Goal: Information Seeking & Learning: Learn about a topic

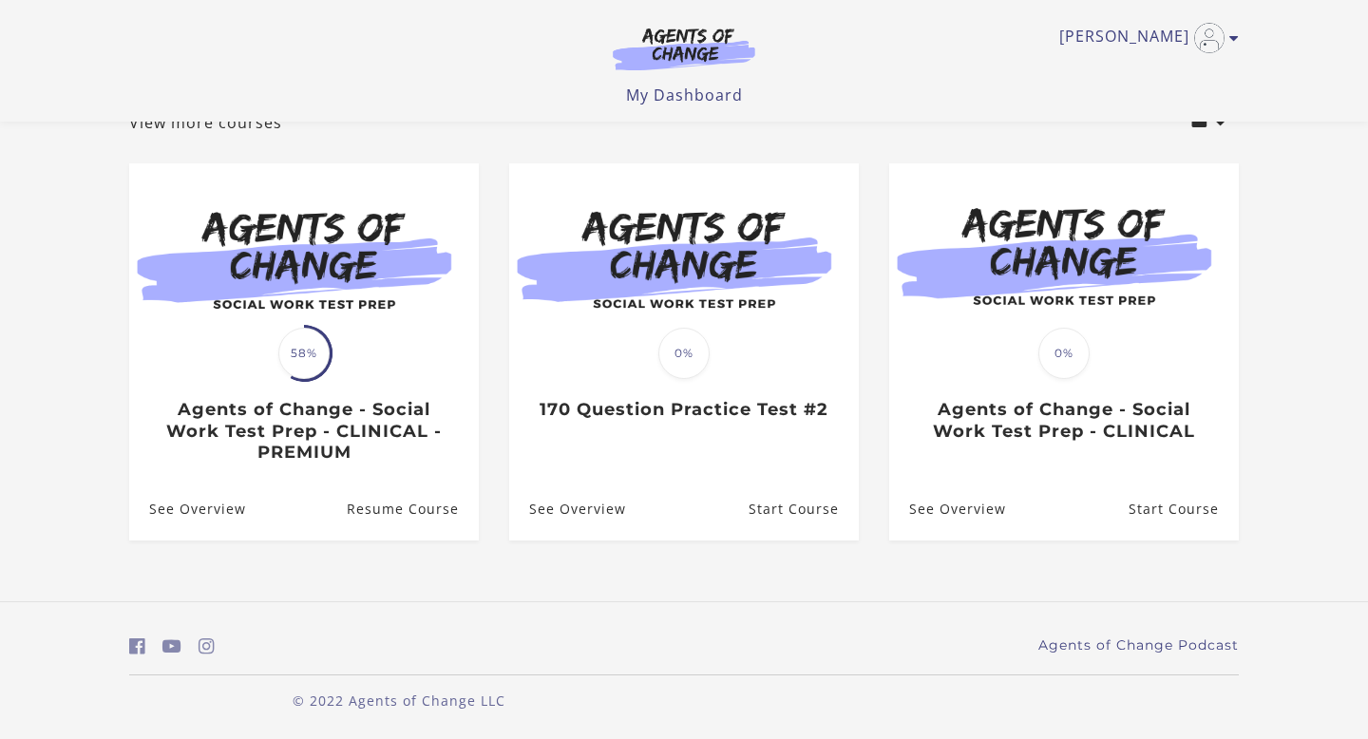
scroll to position [135, 0]
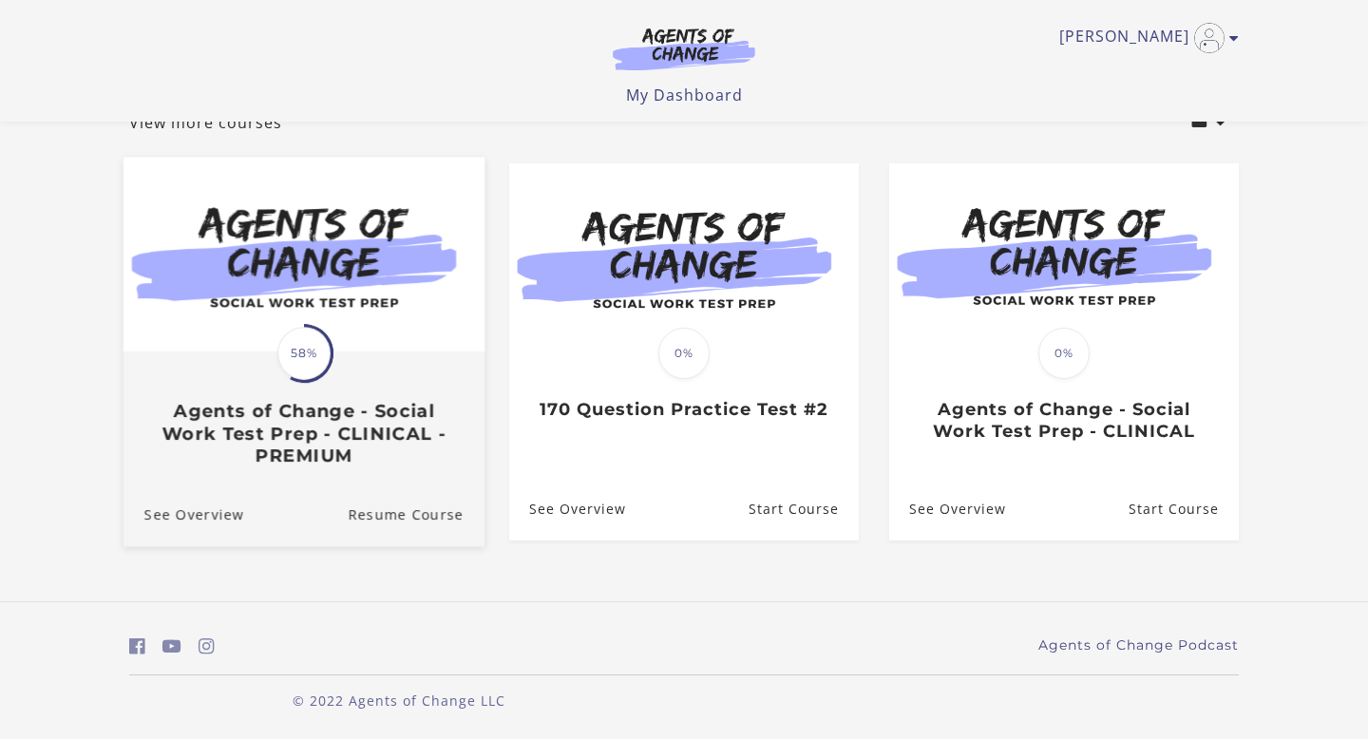
click at [329, 297] on img at bounding box center [304, 255] width 361 height 195
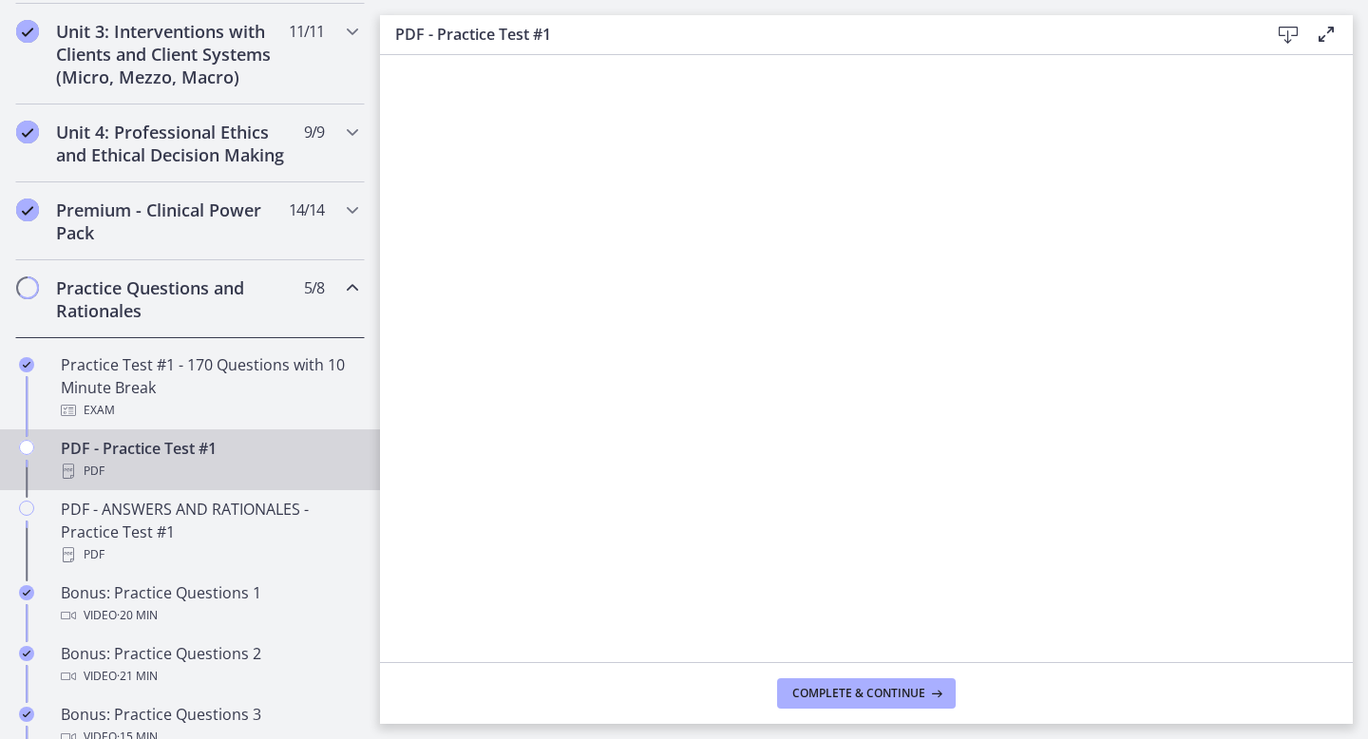
scroll to position [736, 0]
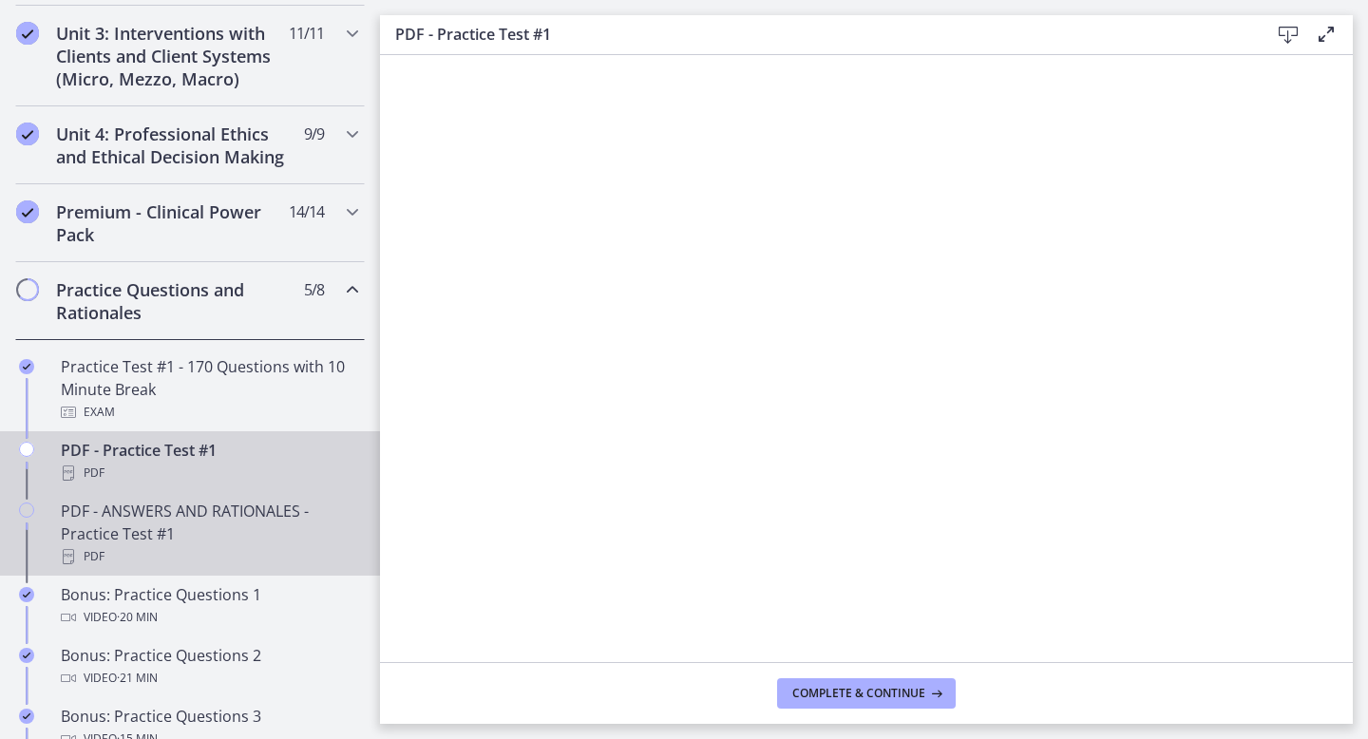
click at [213, 514] on div "PDF - ANSWERS AND RATIONALES - Practice Test #1 PDF" at bounding box center [209, 534] width 296 height 68
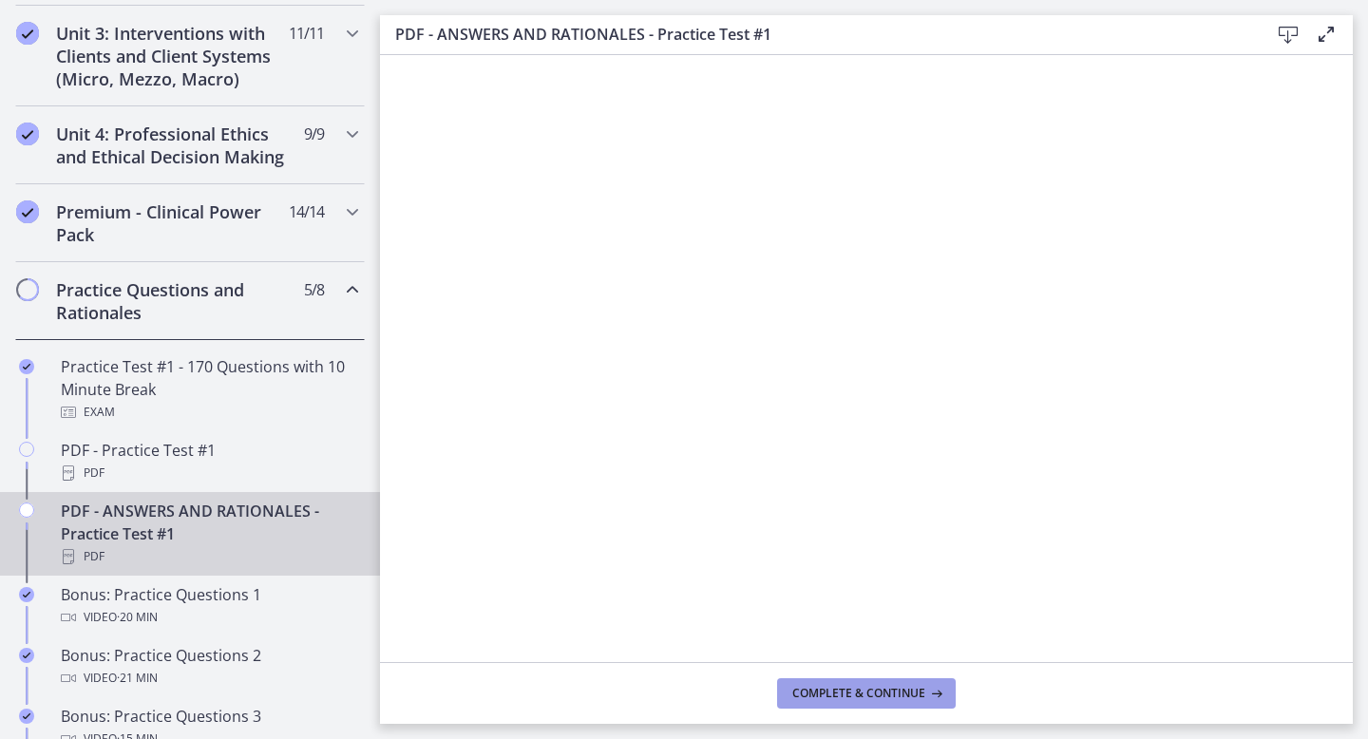
click at [845, 696] on span "Complete & continue" at bounding box center [858, 693] width 133 height 15
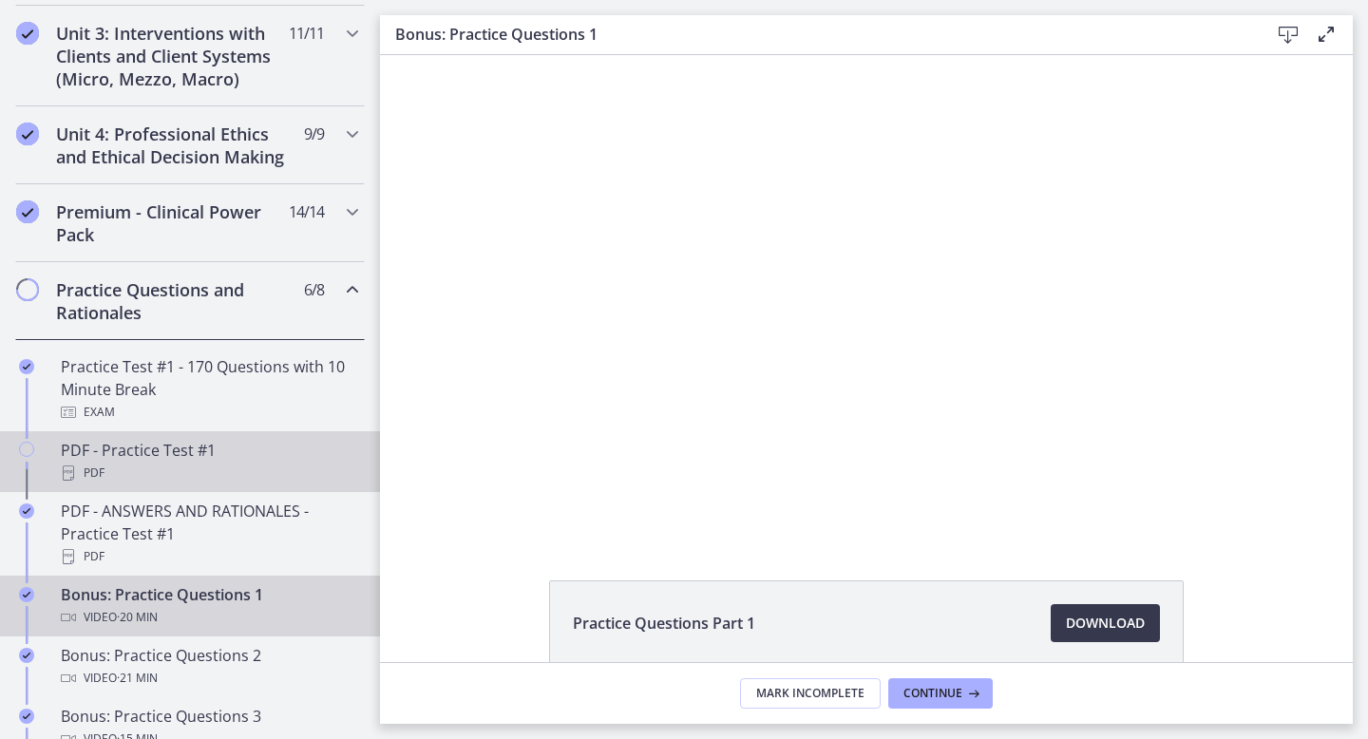
click at [138, 468] on div "PDF" at bounding box center [209, 473] width 296 height 23
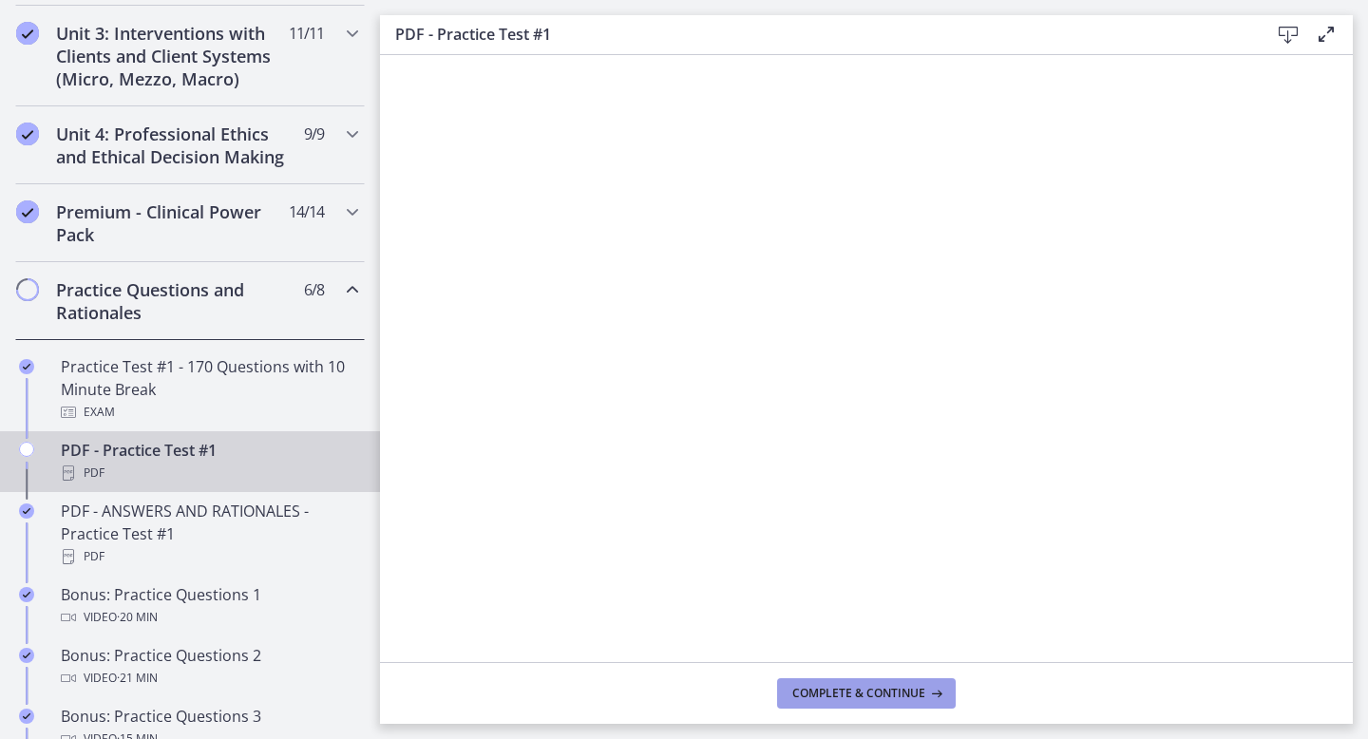
click at [856, 699] on span "Complete & continue" at bounding box center [858, 693] width 133 height 15
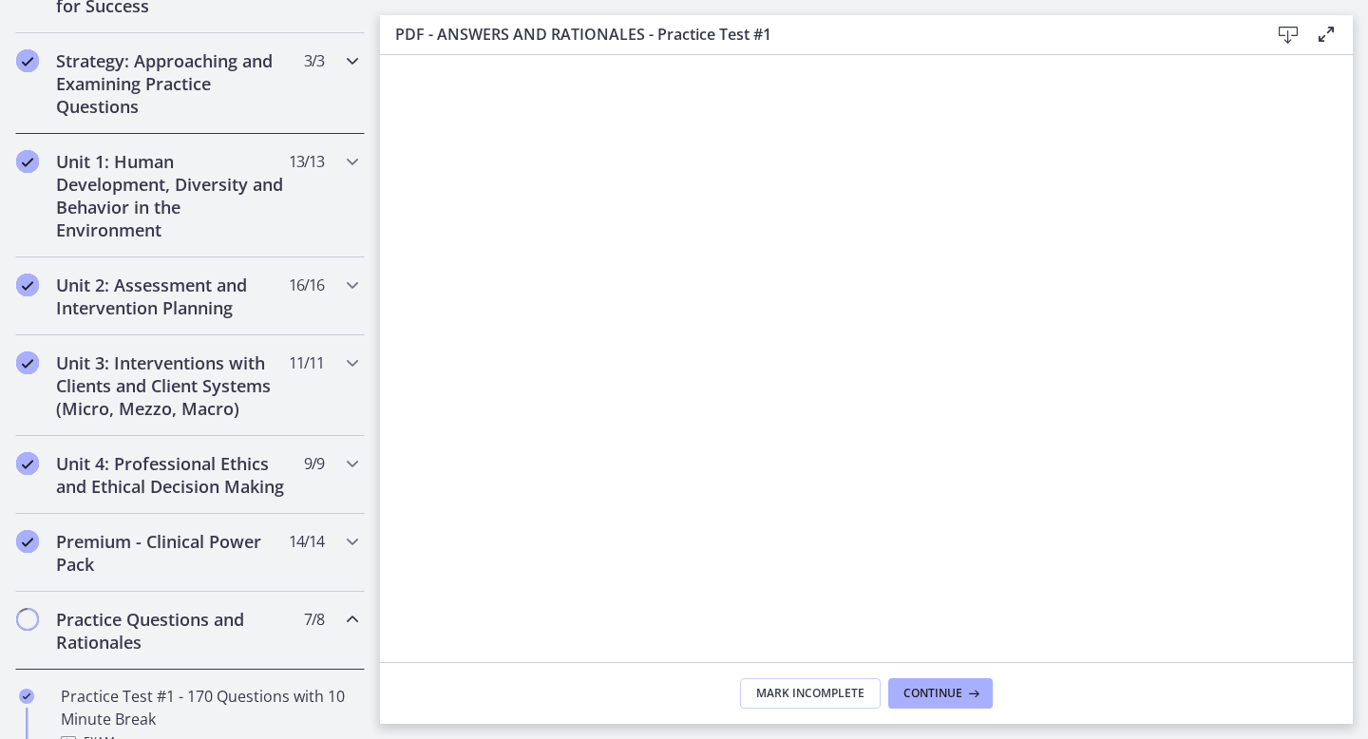
scroll to position [415, 0]
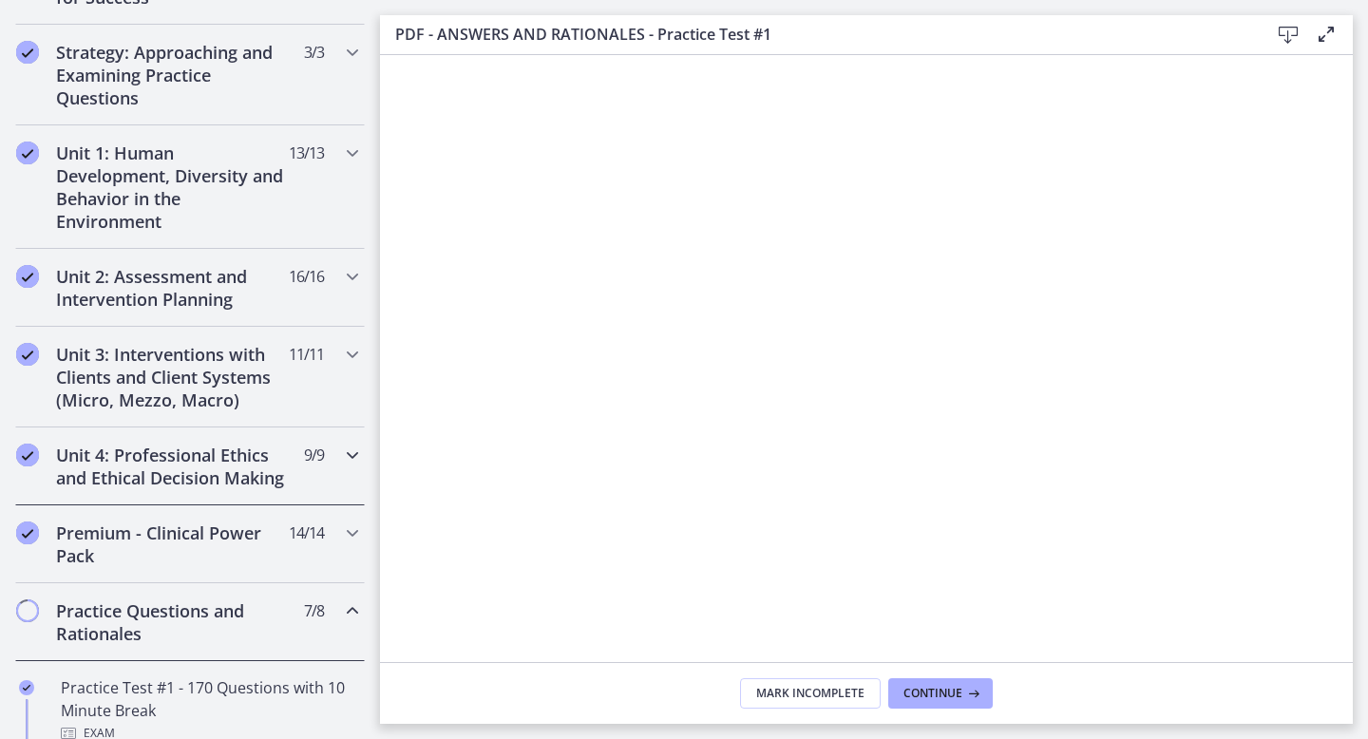
click at [204, 479] on h2 "Unit 4: Professional Ethics and Ethical Decision Making" at bounding box center [172, 467] width 232 height 46
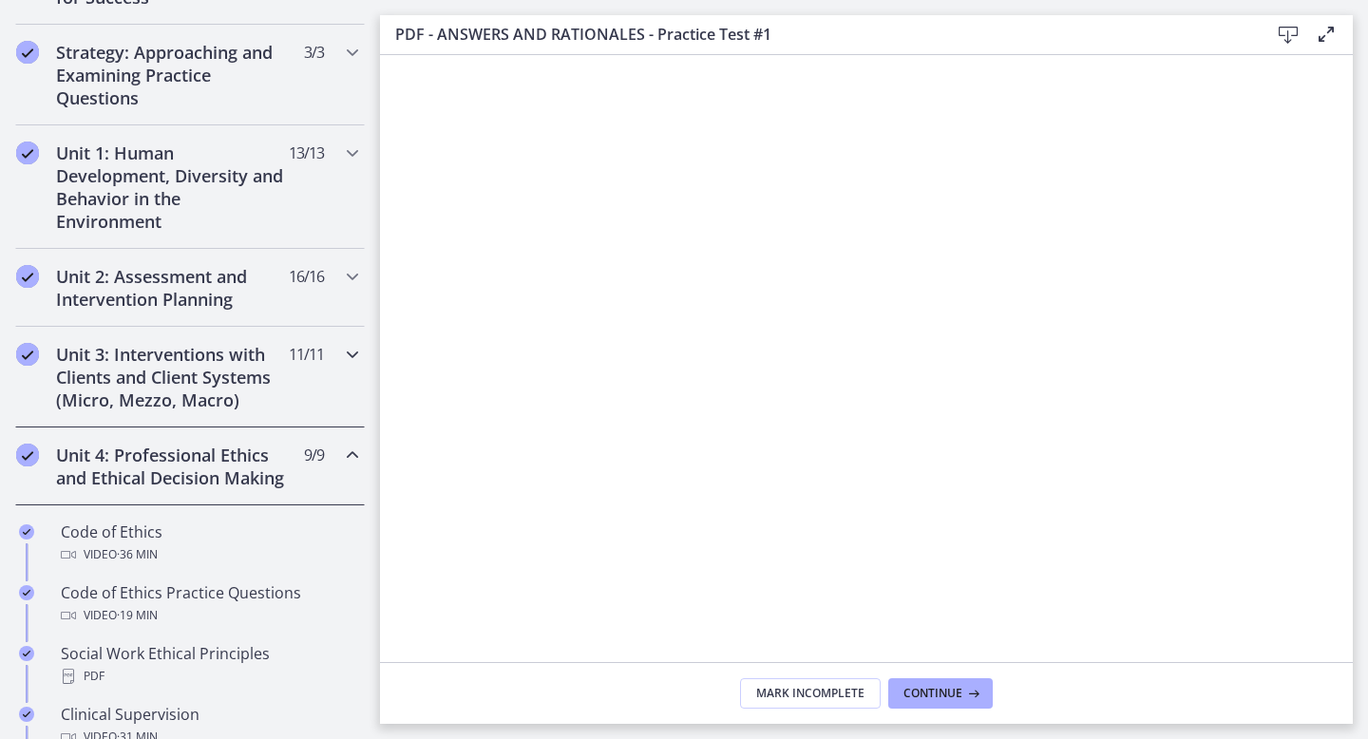
click at [207, 390] on h2 "Unit 3: Interventions with Clients and Client Systems (Micro, Mezzo, Macro)" at bounding box center [172, 377] width 232 height 68
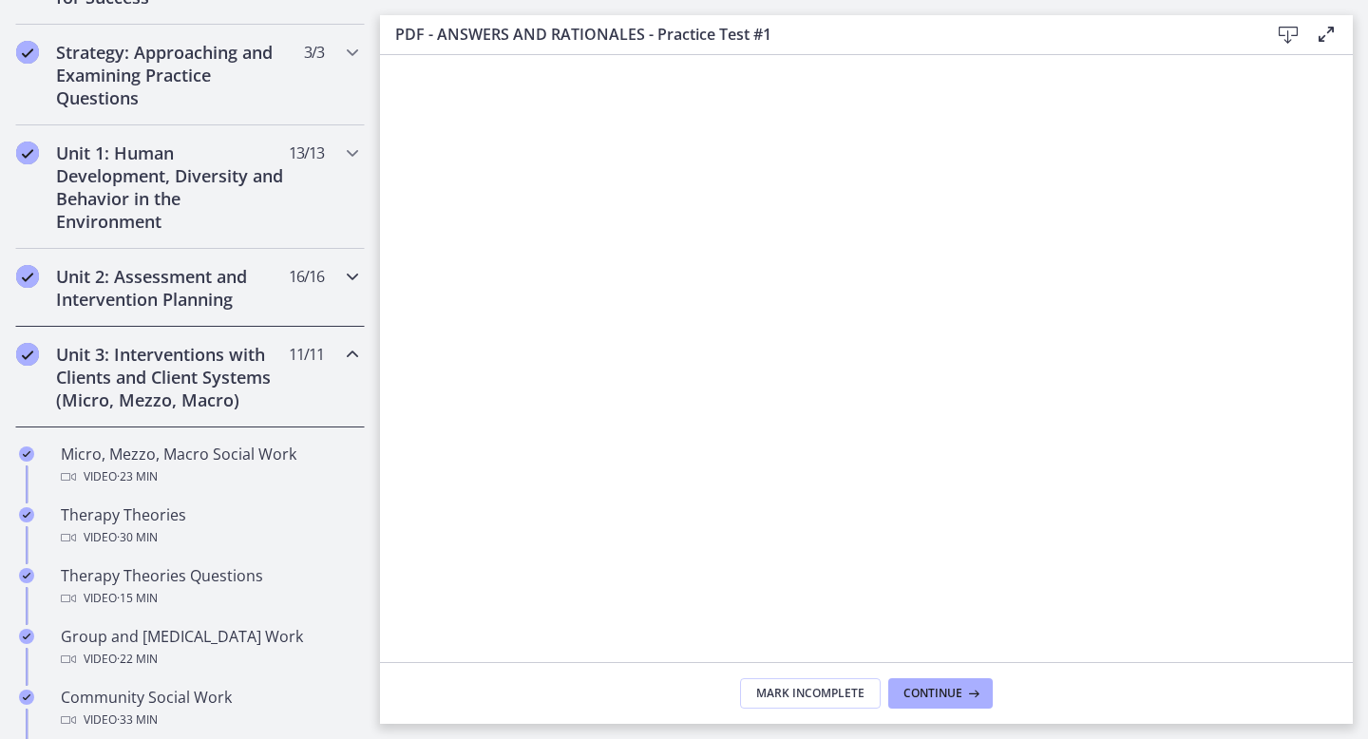
click at [216, 280] on h2 "Unit 2: Assessment and Intervention Planning" at bounding box center [172, 288] width 232 height 46
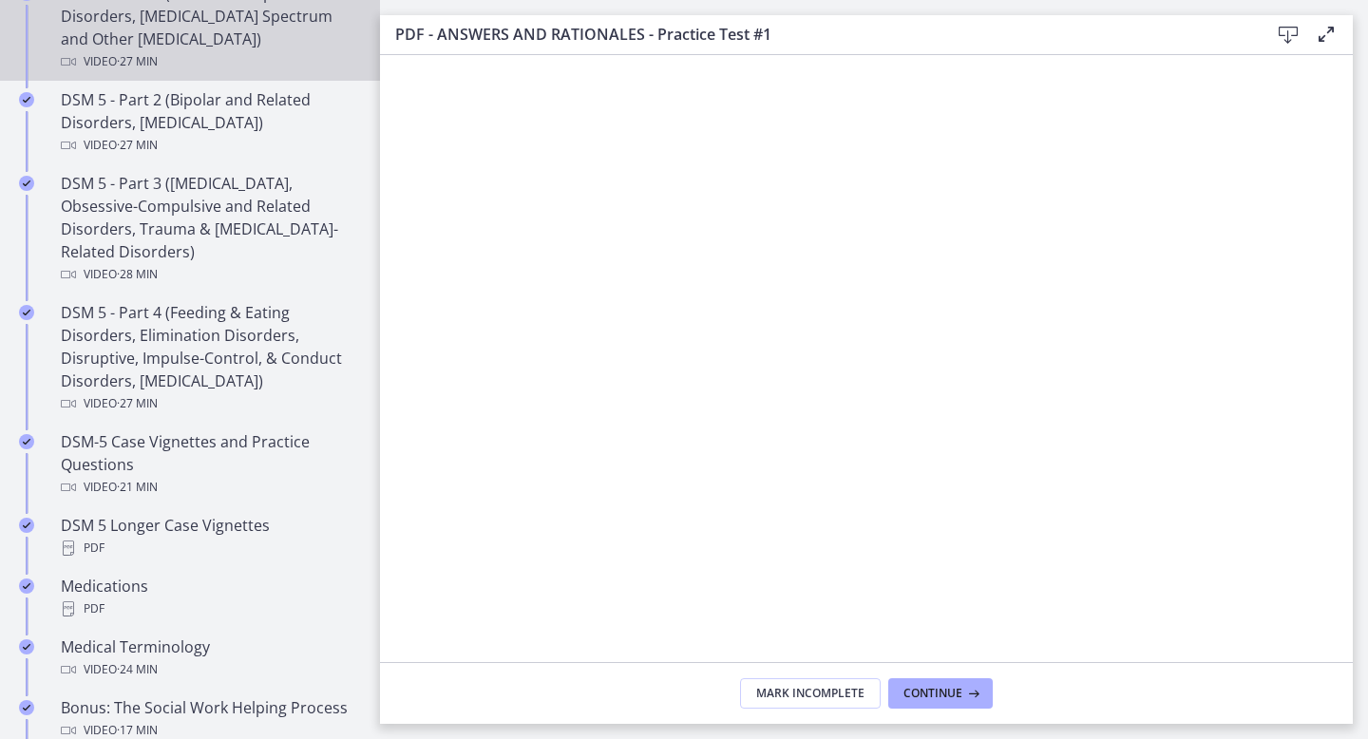
scroll to position [964, 0]
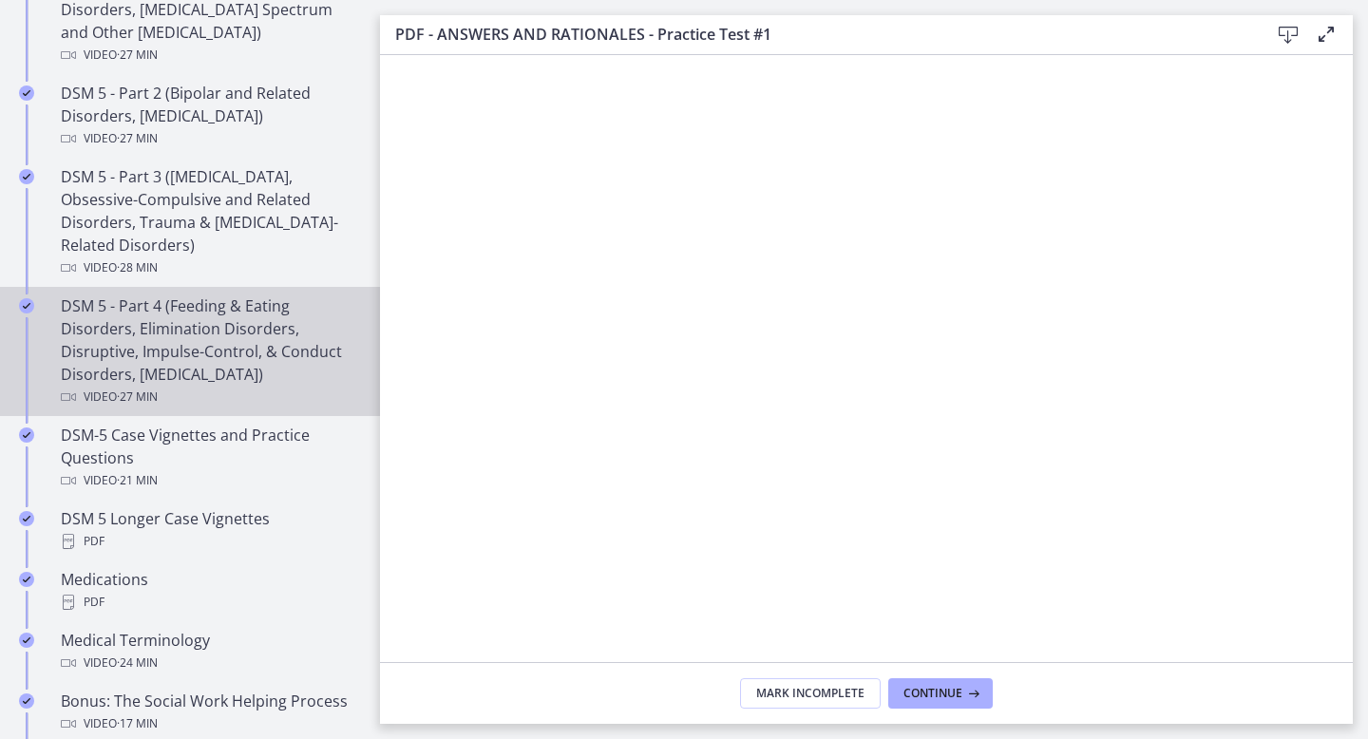
click at [123, 388] on span "· 27 min" at bounding box center [137, 397] width 41 height 23
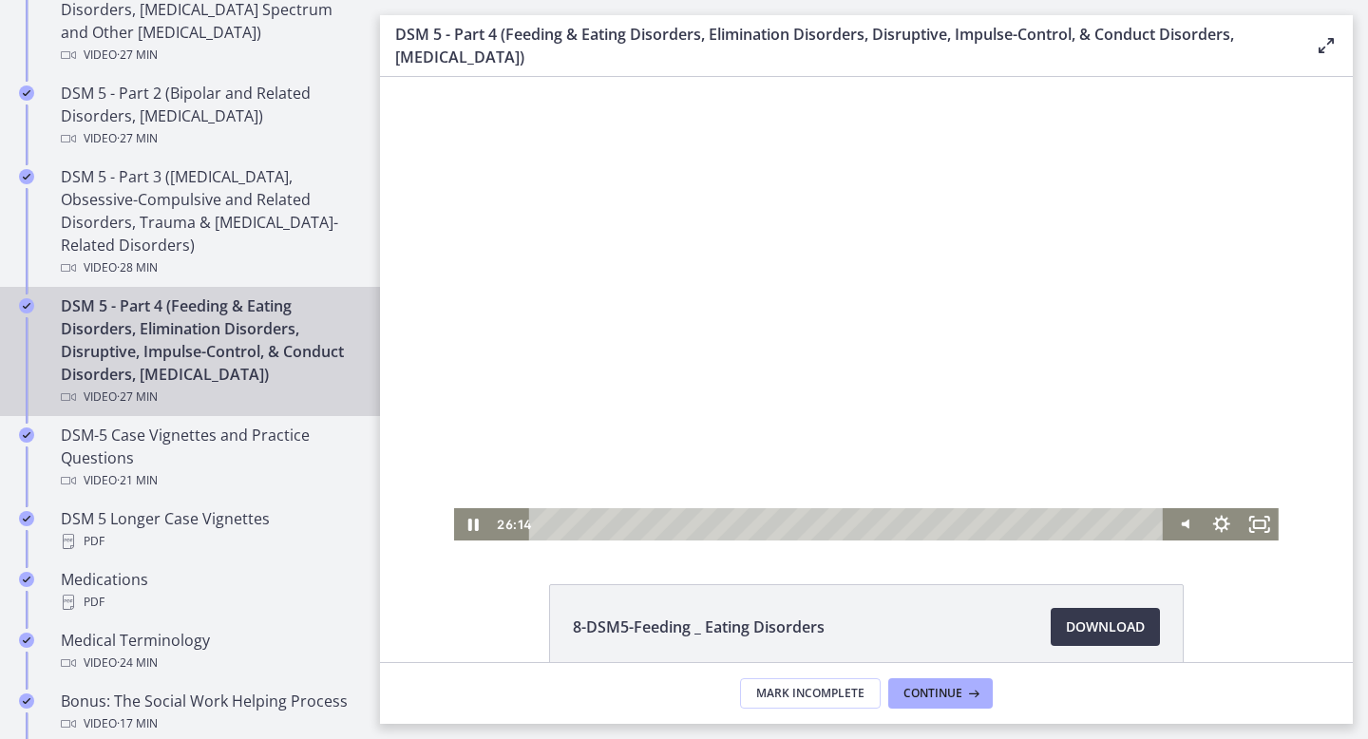
click at [930, 457] on div at bounding box center [866, 309] width 825 height 464
click at [380, 541] on html "Click for sound @keyframes VOLUME_SMALL_WAVE_FLASH { 0% { opacity: 0; } 33% { o…" at bounding box center [866, 309] width 973 height 464
click at [471, 531] on icon "Play Video" at bounding box center [475, 524] width 46 height 39
click at [1270, 524] on icon "Fullscreen" at bounding box center [1260, 524] width 46 height 39
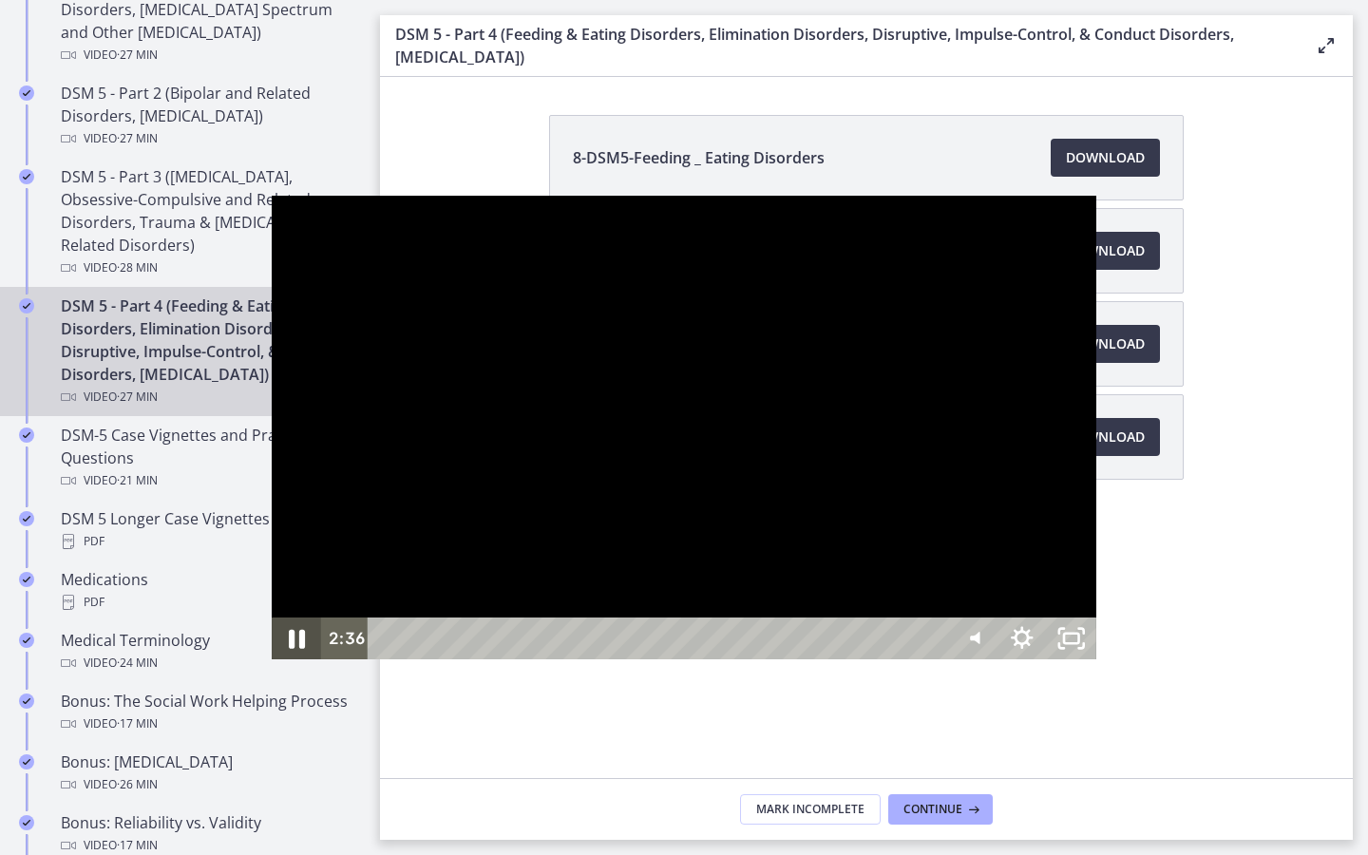
click at [267, 664] on icon "Pause" at bounding box center [296, 639] width 59 height 50
click at [1101, 664] on icon "Unfullscreen" at bounding box center [1071, 639] width 59 height 50
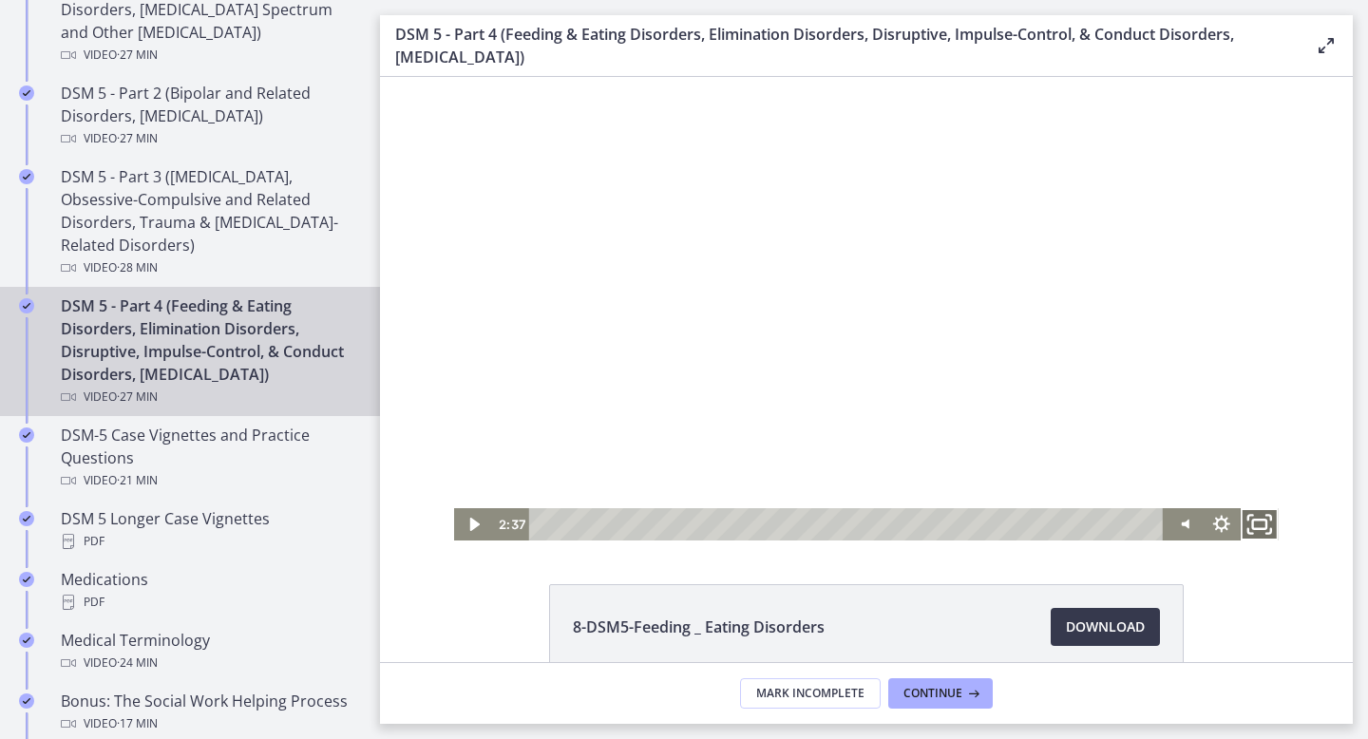
click at [1255, 517] on icon "Fullscreen" at bounding box center [1260, 524] width 46 height 39
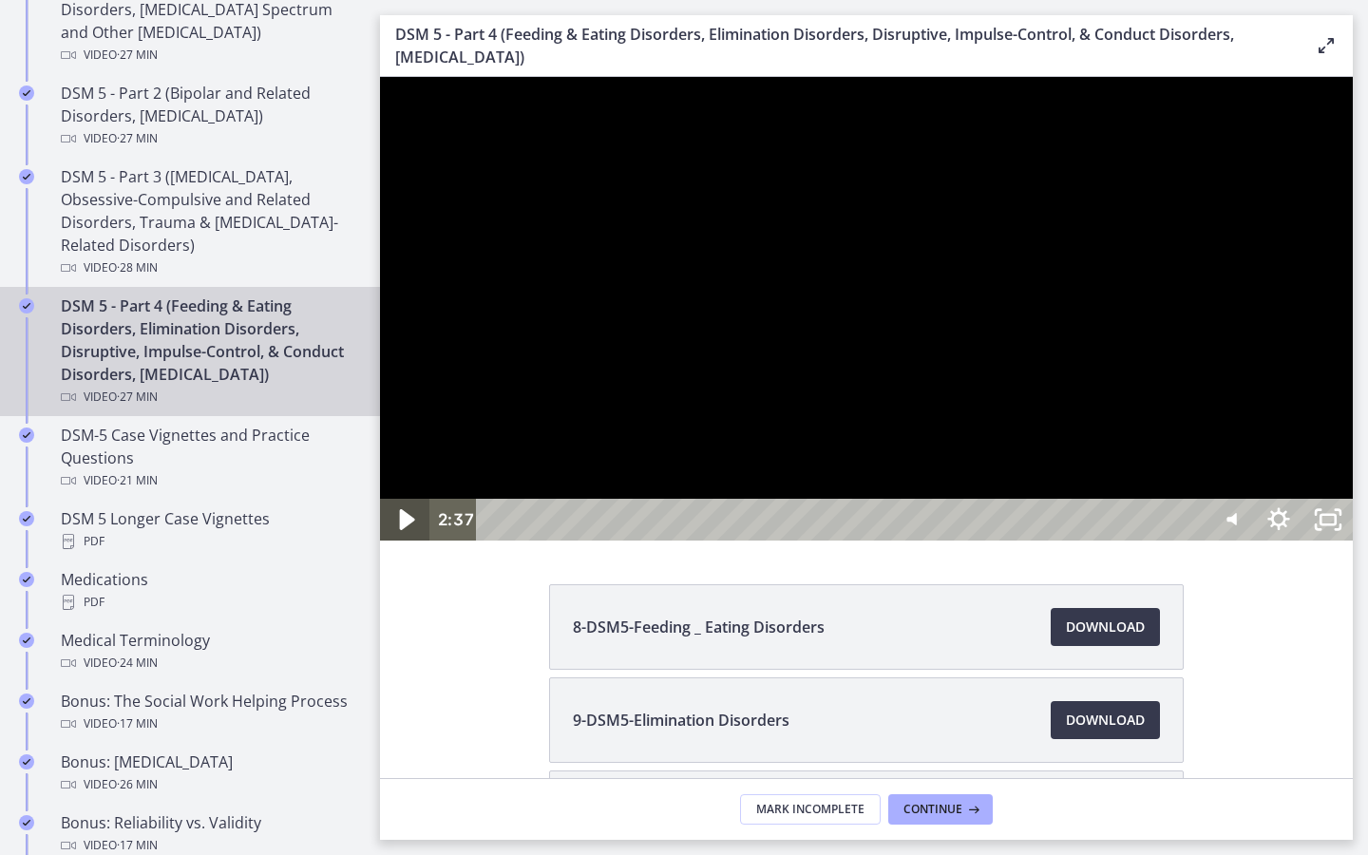
click at [396, 545] on icon "Play Video" at bounding box center [406, 520] width 59 height 50
click at [1289, 530] on icon "Show settings menu" at bounding box center [1278, 519] width 22 height 22
click at [1341, 457] on span "1.5x" at bounding box center [1297, 436] width 86 height 42
click at [1353, 291] on label "1x" at bounding box center [1254, 269] width 198 height 44
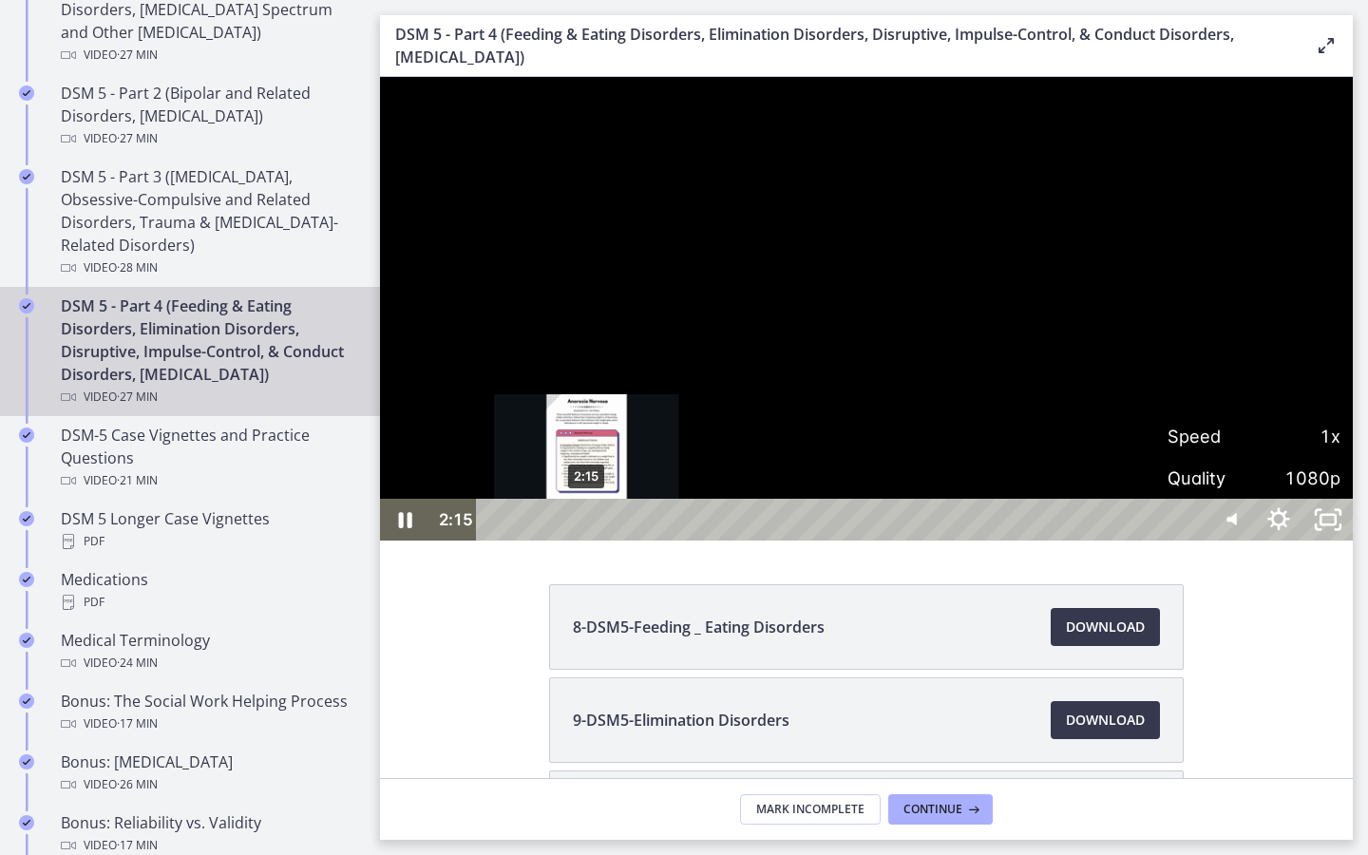
click at [587, 541] on div "2:15" at bounding box center [843, 520] width 697 height 42
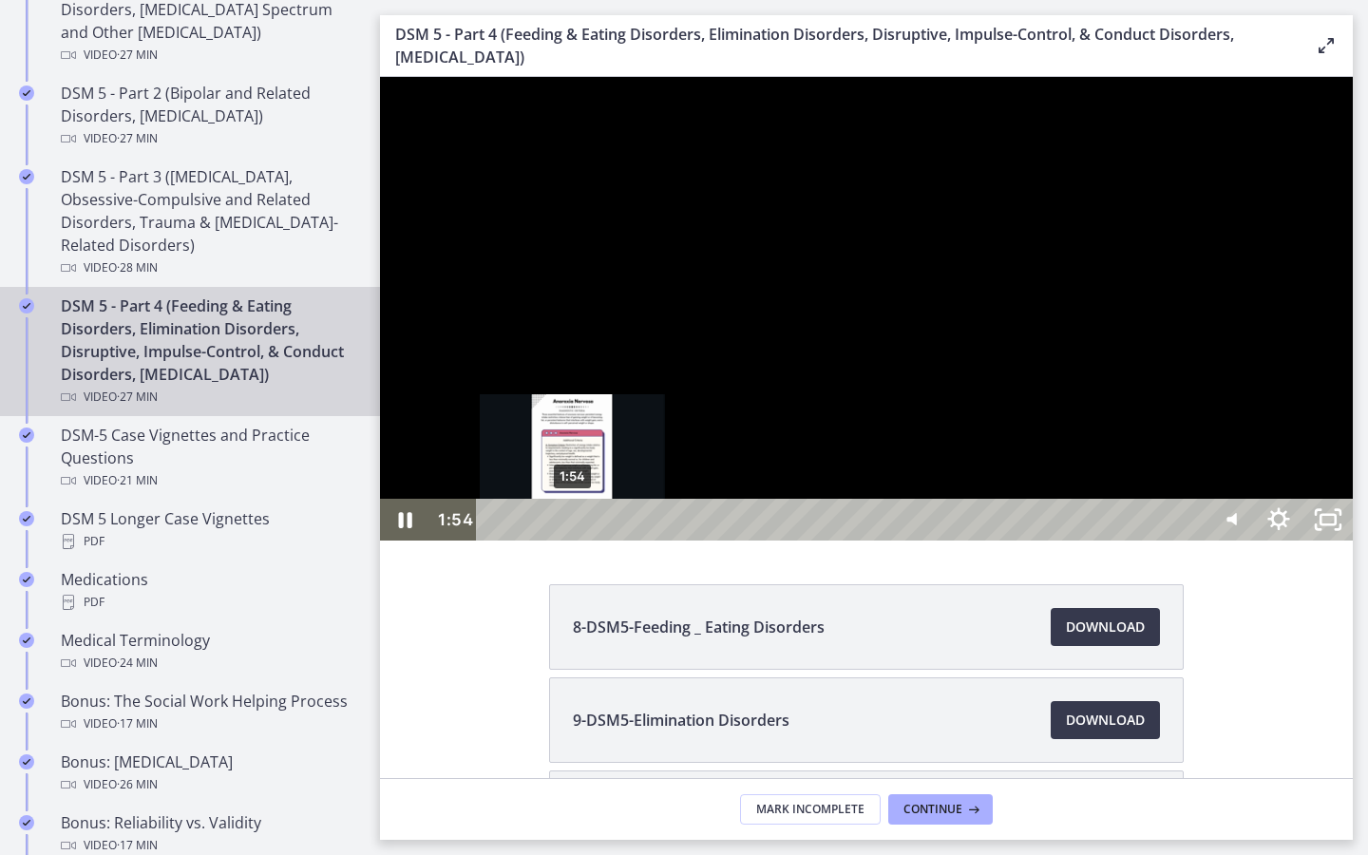
click at [573, 541] on div "1:54" at bounding box center [843, 520] width 697 height 42
click at [561, 541] on div "1:37" at bounding box center [843, 520] width 697 height 42
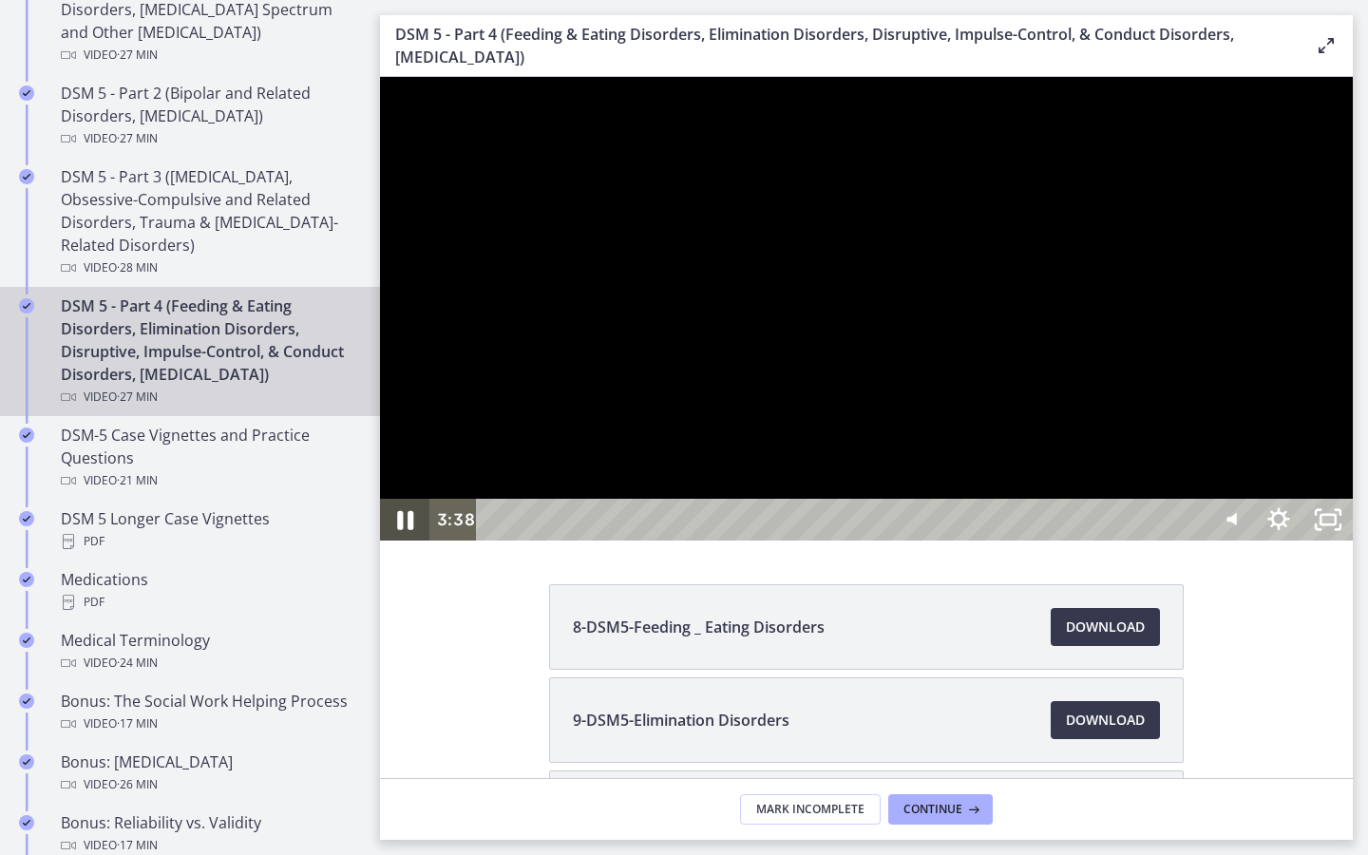
click at [401, 530] on icon "Pause" at bounding box center [405, 520] width 16 height 19
click at [411, 528] on icon "Play Video" at bounding box center [406, 519] width 12 height 17
click at [392, 541] on icon "Pause" at bounding box center [404, 520] width 49 height 42
click at [392, 545] on icon "Play Video" at bounding box center [406, 520] width 59 height 50
click at [409, 530] on icon "Pause" at bounding box center [405, 520] width 16 height 19
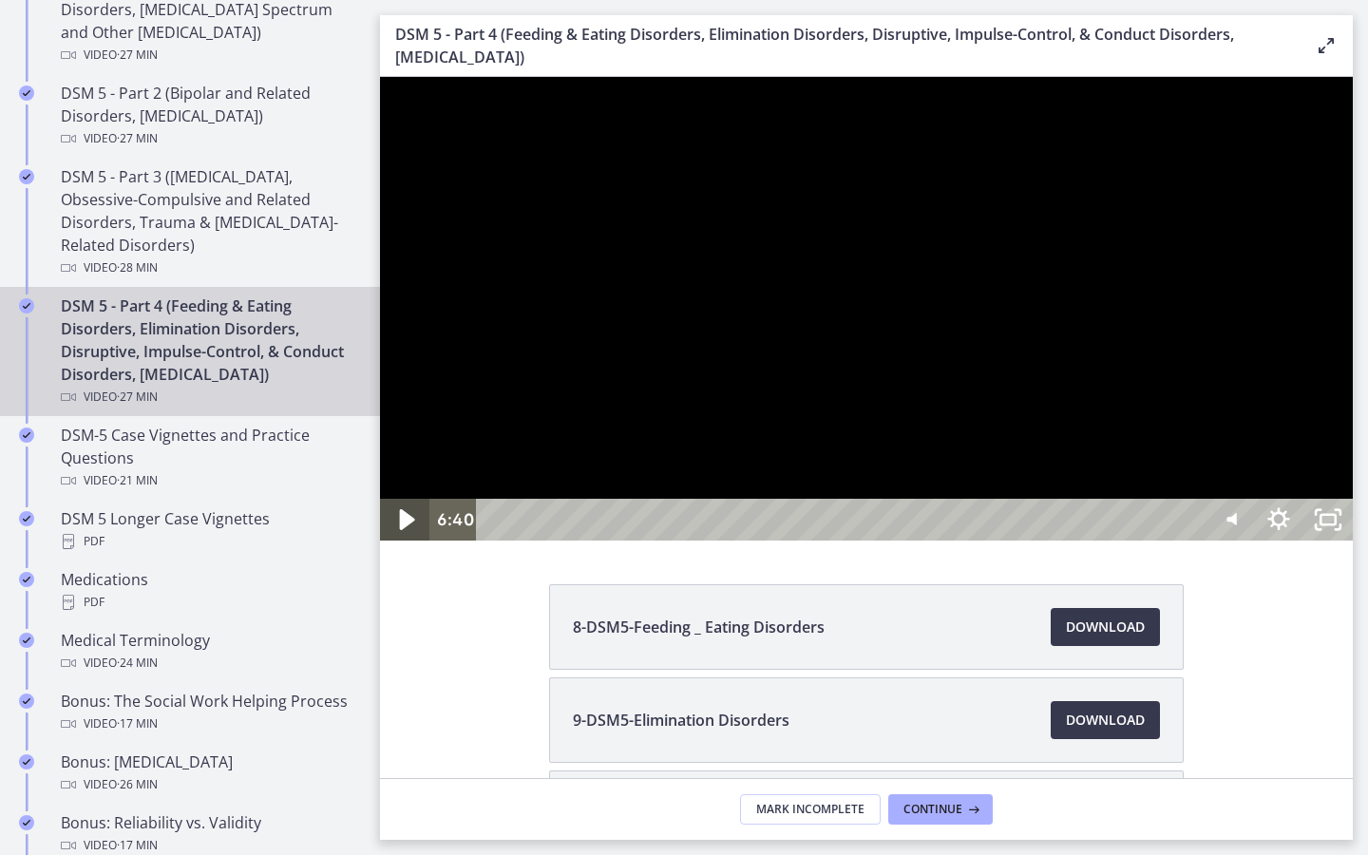
click at [407, 530] on icon "Play Video" at bounding box center [407, 519] width 15 height 21
click at [407, 545] on icon "Pause" at bounding box center [404, 520] width 59 height 50
click at [407, 528] on icon "Play Video" at bounding box center [406, 519] width 12 height 17
click at [405, 545] on icon "Pause" at bounding box center [404, 520] width 59 height 50
click at [405, 528] on icon "Play Video" at bounding box center [406, 519] width 12 height 17
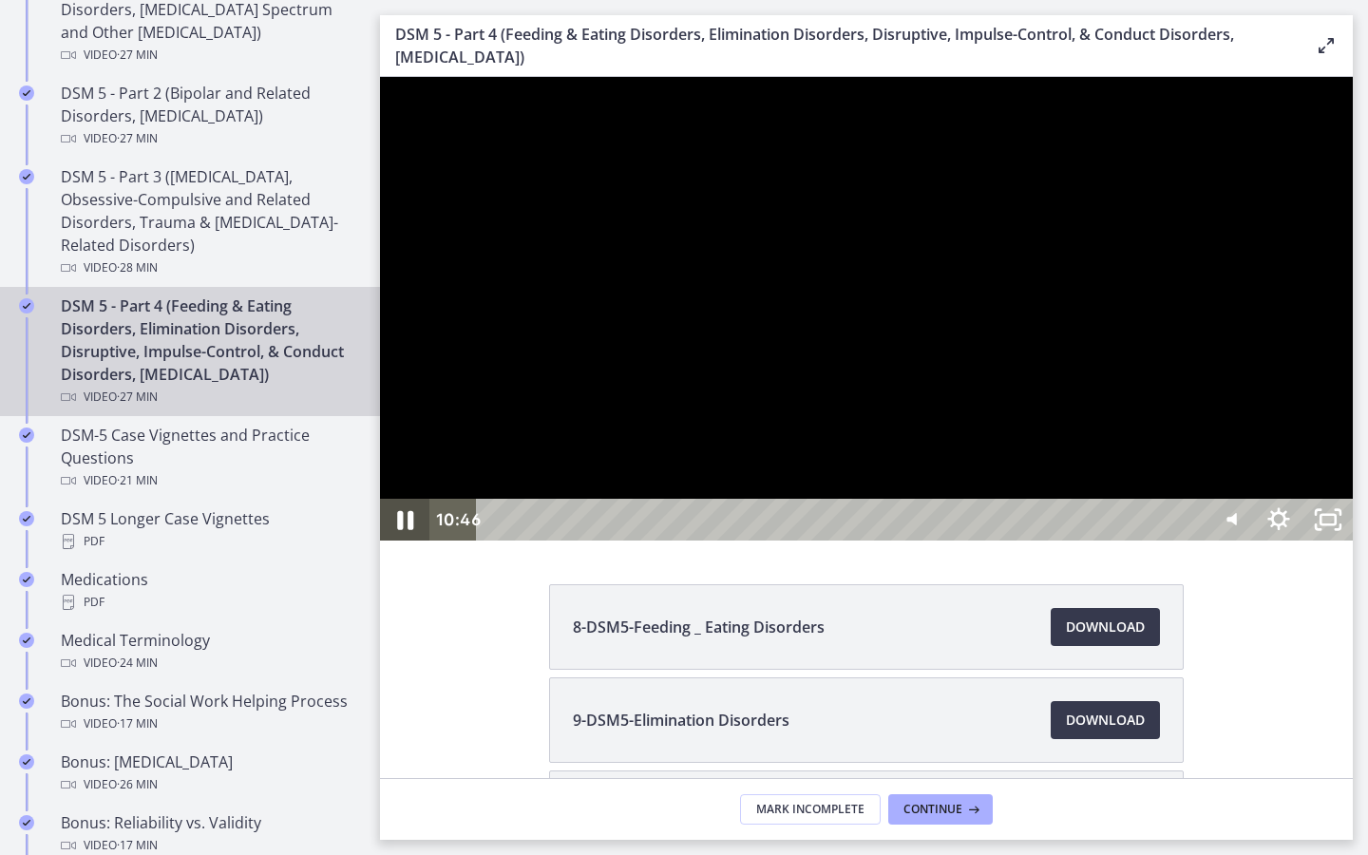
click at [405, 545] on icon "Pause" at bounding box center [404, 520] width 59 height 50
click at [405, 528] on icon "Play Video" at bounding box center [406, 519] width 12 height 17
click at [405, 545] on icon "Pause" at bounding box center [404, 520] width 59 height 50
click at [405, 528] on icon "Play Video" at bounding box center [406, 519] width 12 height 17
click at [405, 541] on icon "Pause" at bounding box center [404, 520] width 49 height 42
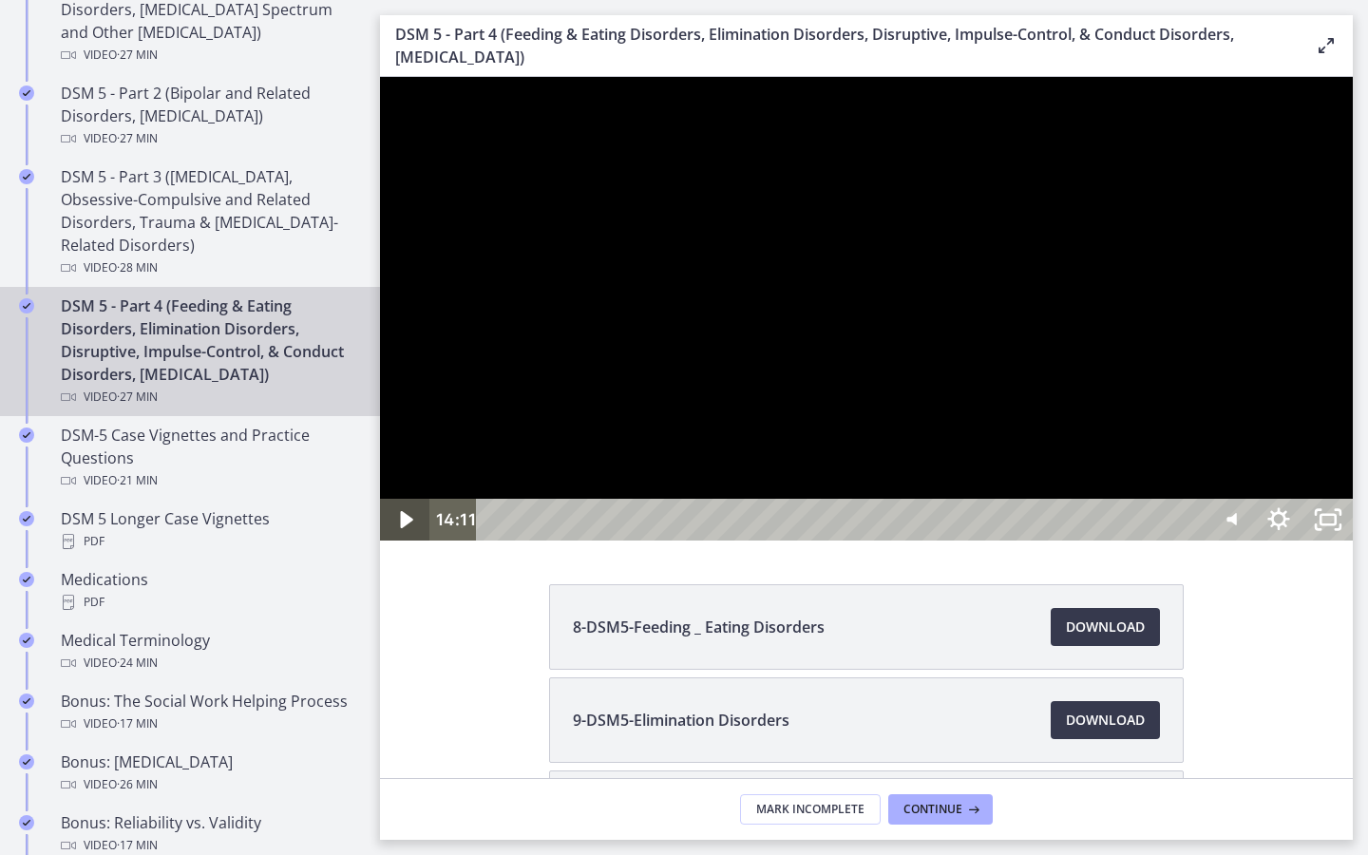
click at [405, 528] on icon "Play Video" at bounding box center [406, 519] width 12 height 17
click at [412, 541] on icon "Pause" at bounding box center [404, 520] width 49 height 42
click at [412, 545] on icon "Play Video" at bounding box center [406, 520] width 59 height 50
click at [403, 545] on icon "Pause" at bounding box center [404, 520] width 59 height 50
click at [403, 530] on icon "Play Video" at bounding box center [407, 519] width 15 height 21
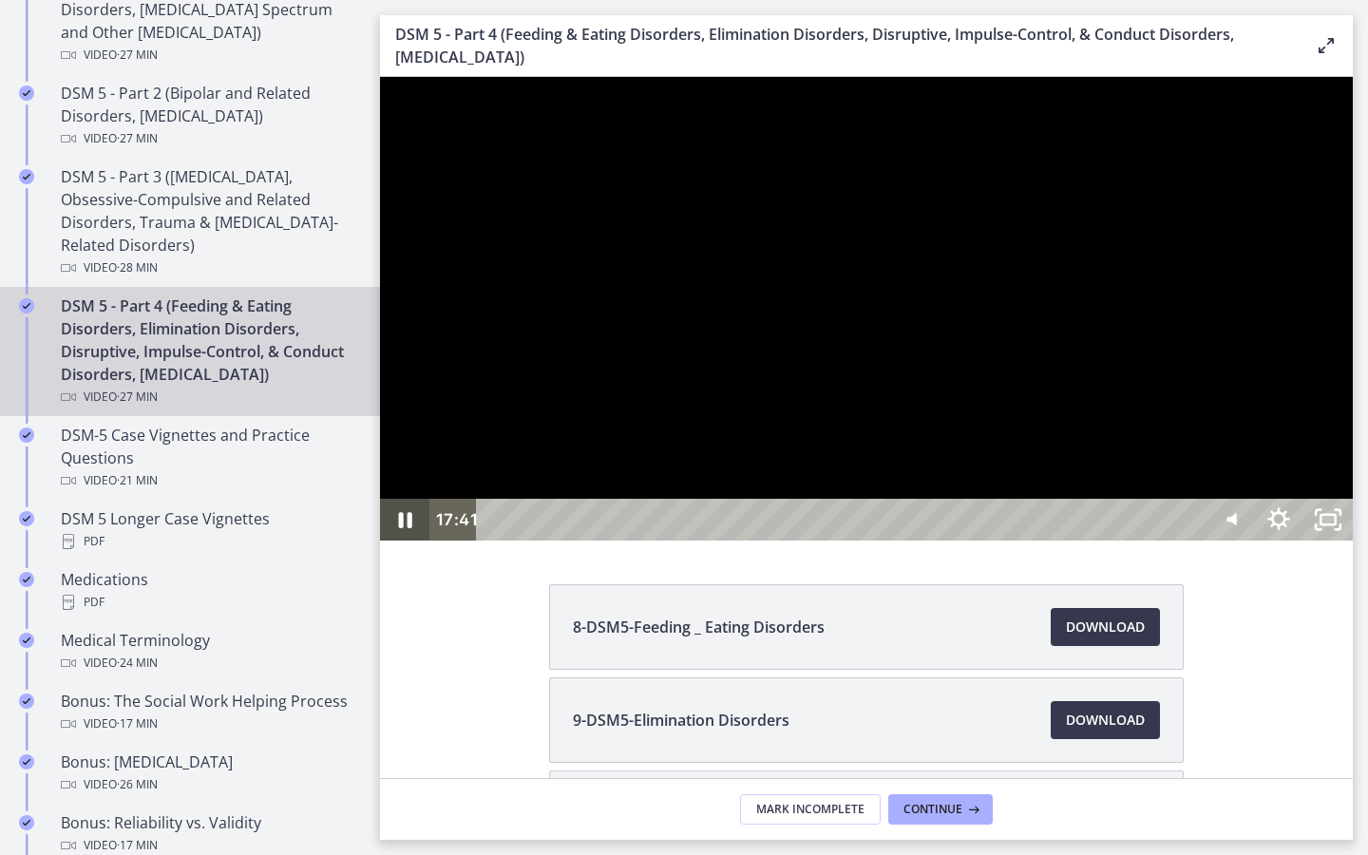
click at [409, 528] on icon "Pause" at bounding box center [405, 520] width 13 height 16
click at [409, 530] on icon "Play Video" at bounding box center [407, 519] width 15 height 21
click at [413, 545] on icon "Pause" at bounding box center [404, 520] width 59 height 50
click at [413, 545] on icon "Play Video" at bounding box center [406, 520] width 59 height 50
click at [413, 545] on icon "Pause" at bounding box center [404, 520] width 59 height 50
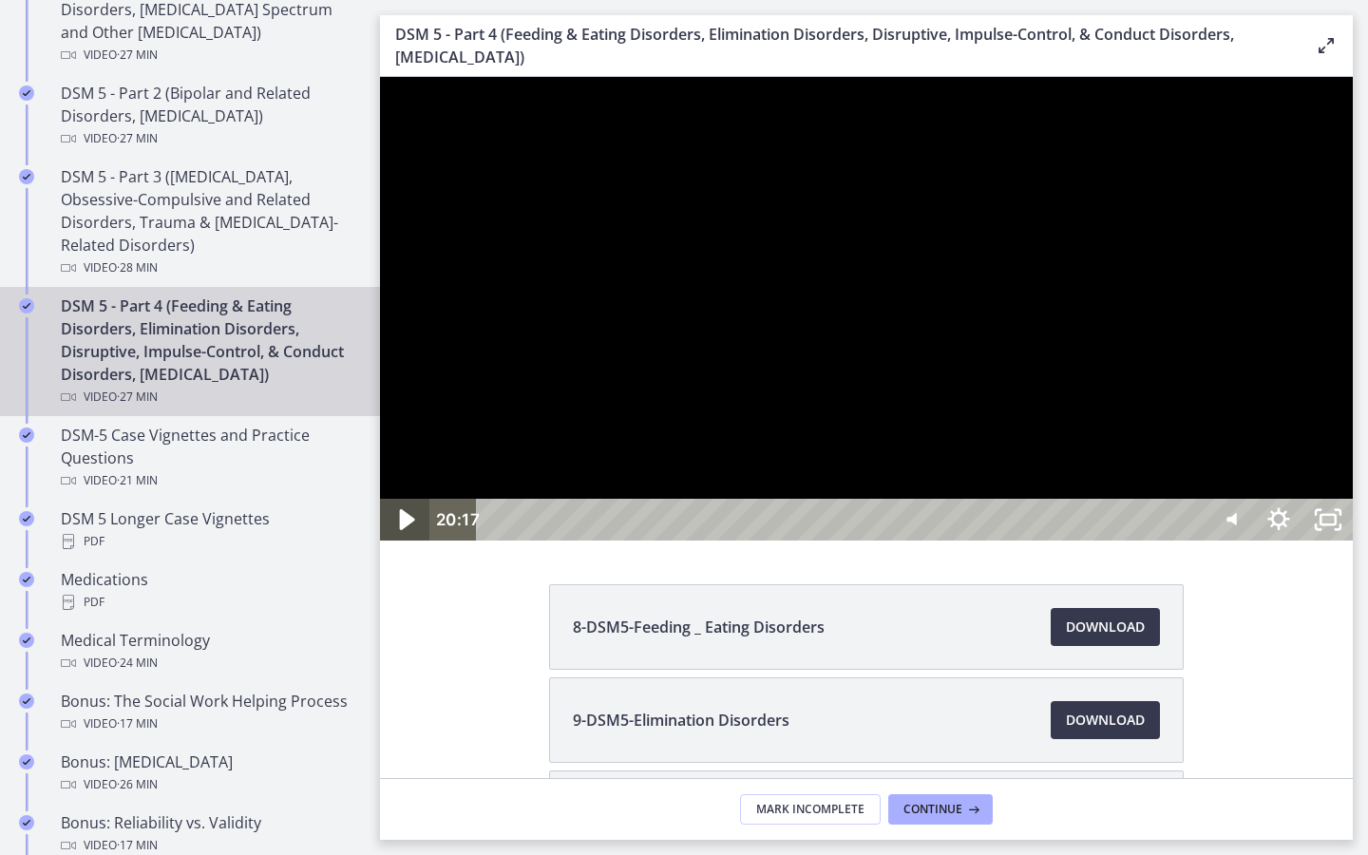
click at [413, 545] on icon "Play Video" at bounding box center [406, 520] width 59 height 50
click at [404, 545] on icon "Pause" at bounding box center [404, 520] width 59 height 50
click at [404, 528] on icon "Play Video" at bounding box center [406, 519] width 12 height 17
click at [404, 541] on icon "Pause" at bounding box center [404, 520] width 49 height 42
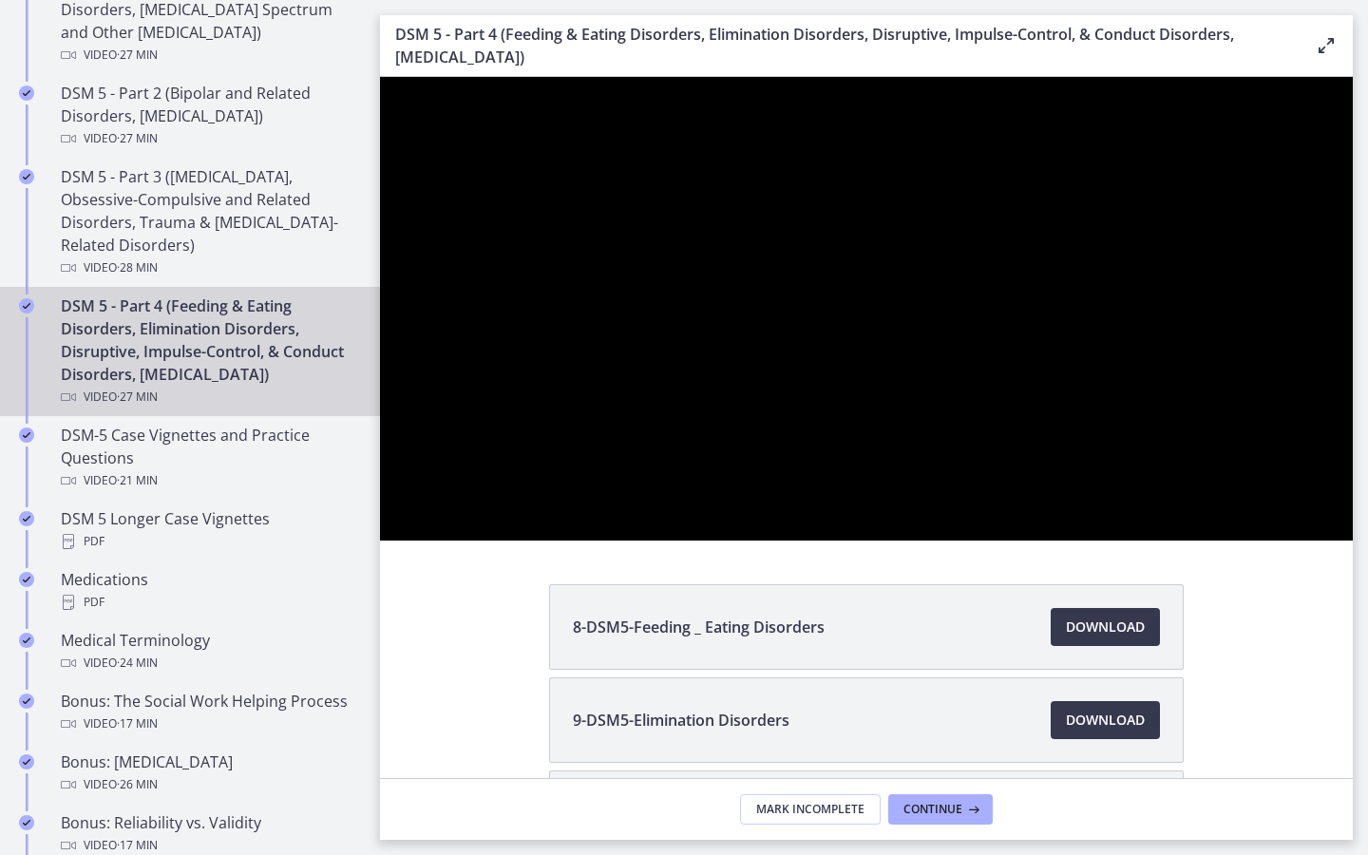
click at [1347, 541] on div at bounding box center [866, 309] width 973 height 464
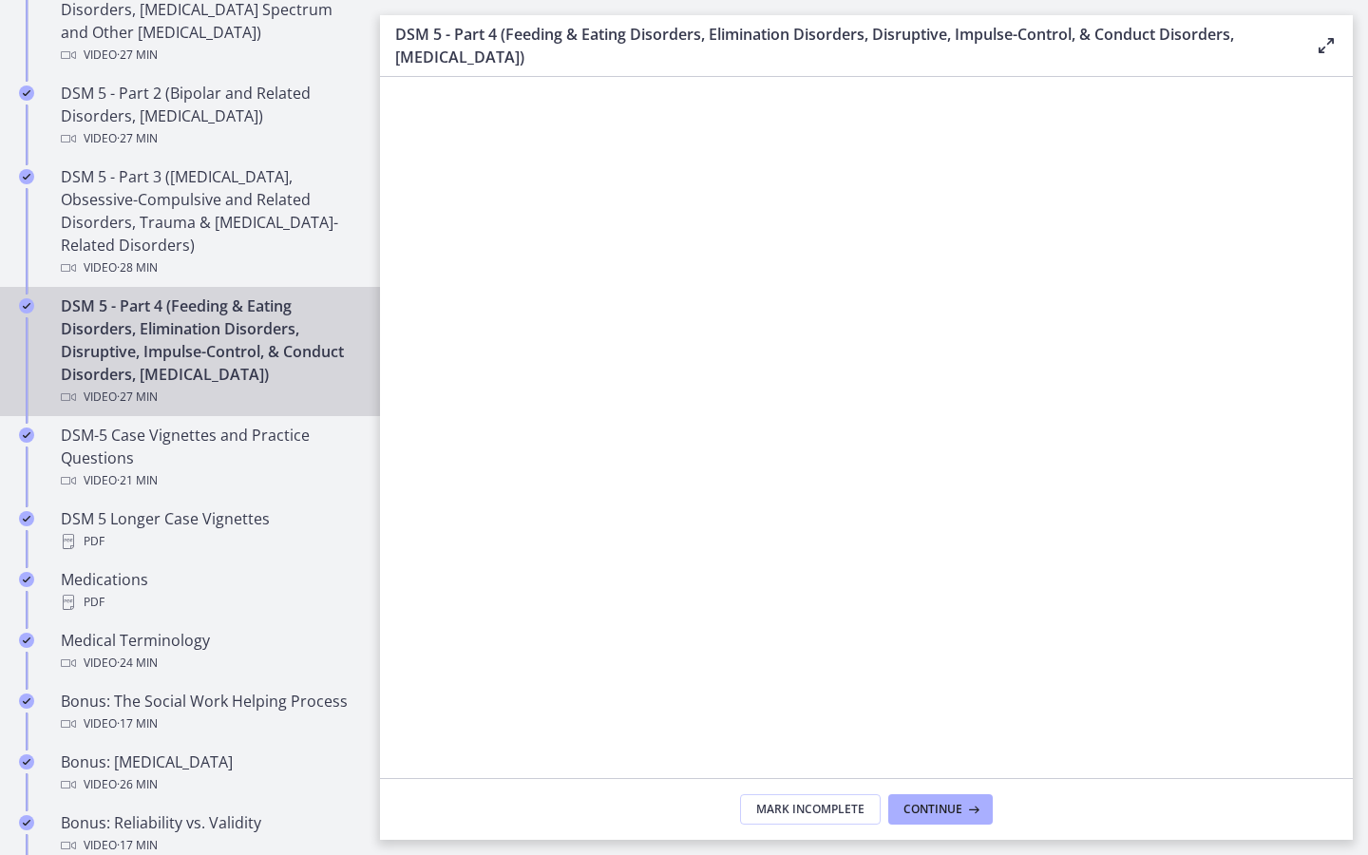
click at [401, 738] on icon "Play Video" at bounding box center [407, 825] width 15 height 21
click at [1358, 738] on icon "Fullscreen" at bounding box center [1328, 826] width 59 height 50
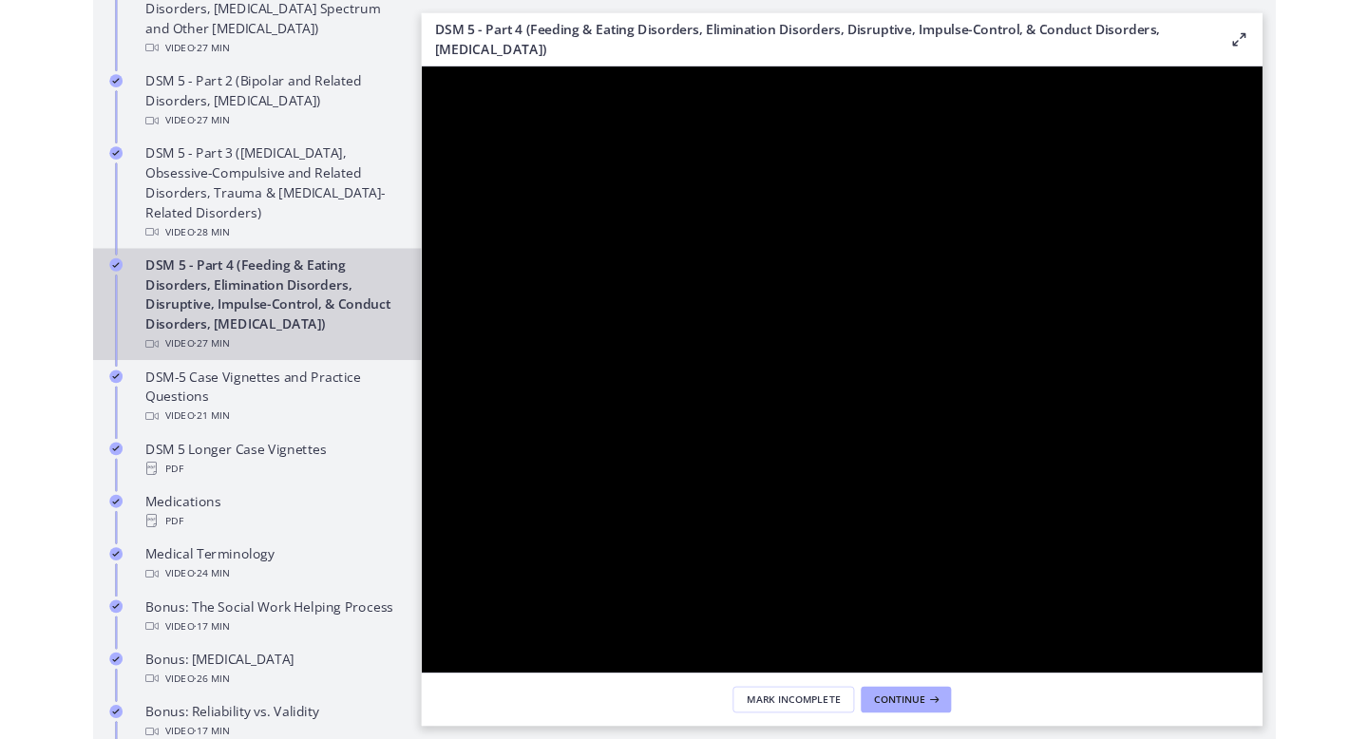
drag, startPoint x: 1776, startPoint y: 902, endPoint x: 1776, endPoint y: 786, distance: 115.9
